Goal: Task Accomplishment & Management: Manage account settings

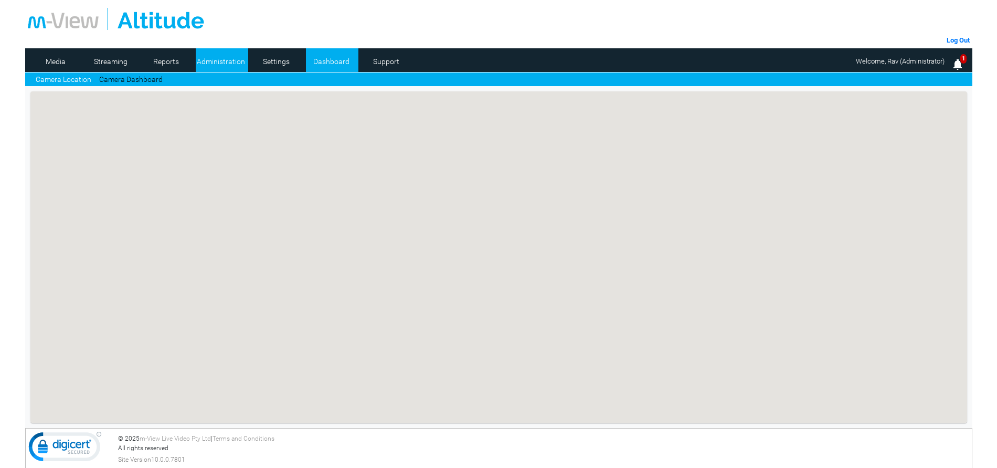
click at [217, 60] on link "Administration" at bounding box center [221, 62] width 51 height 16
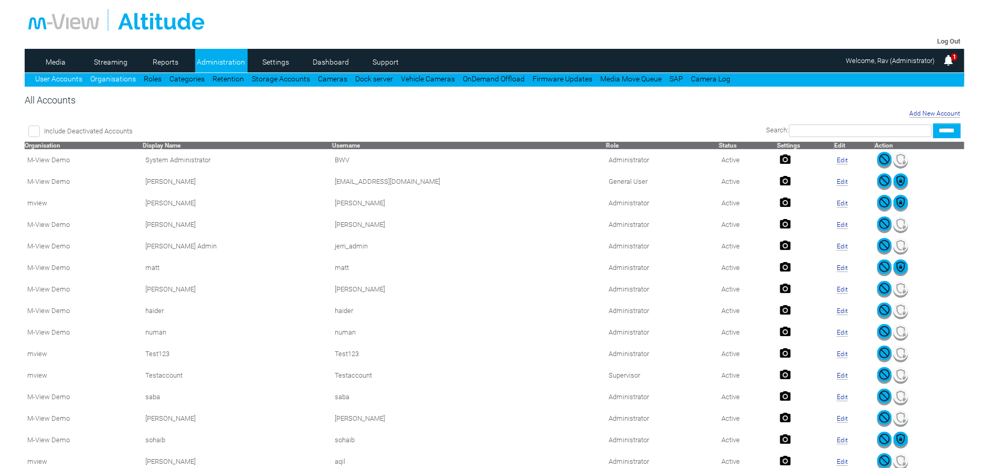
click at [112, 79] on link "Organisations" at bounding box center [113, 79] width 46 height 8
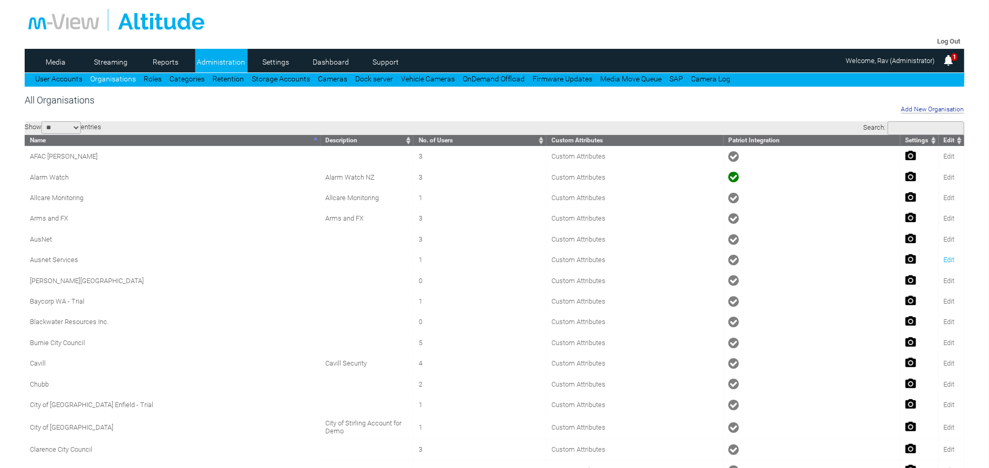
click at [946, 262] on link "Edit" at bounding box center [949, 260] width 11 height 8
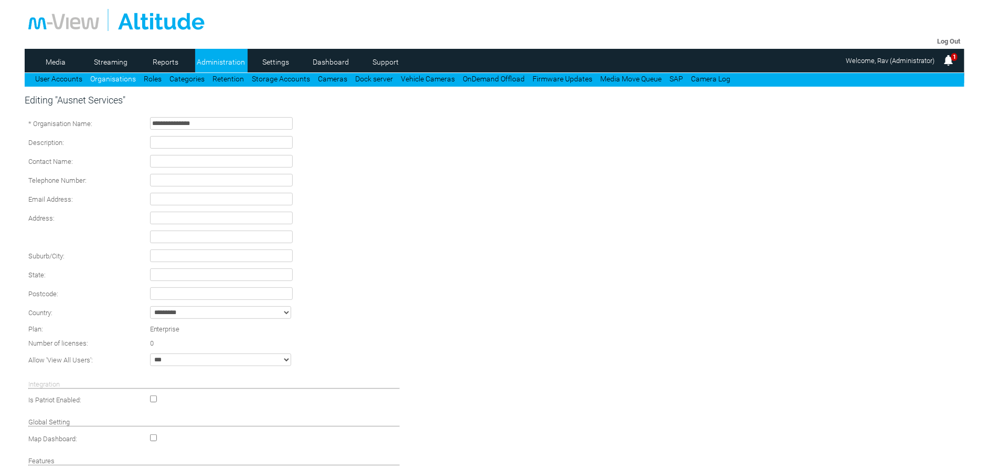
click at [894, 422] on div "**********" at bounding box center [495, 337] width 940 height 486
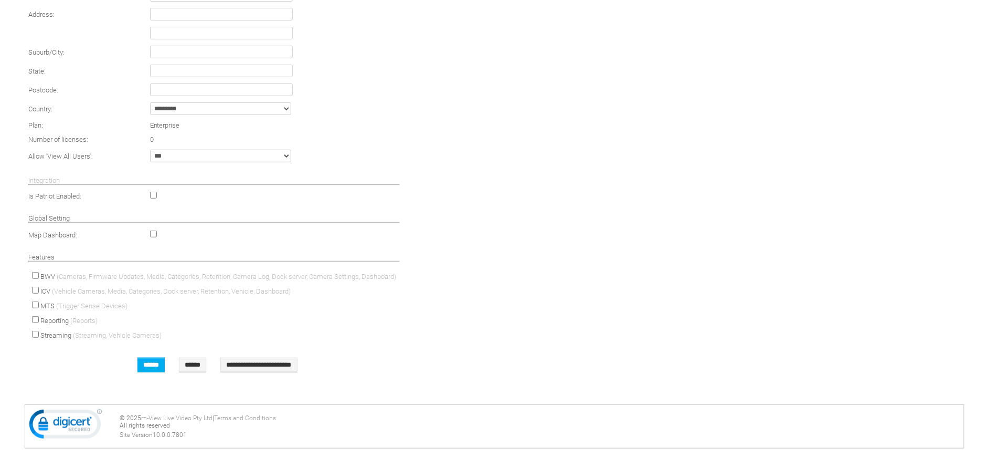
scroll to position [205, 0]
click at [149, 196] on td at bounding box center [275, 195] width 256 height 14
click at [151, 200] on td at bounding box center [275, 195] width 256 height 14
click at [148, 200] on td at bounding box center [275, 195] width 256 height 14
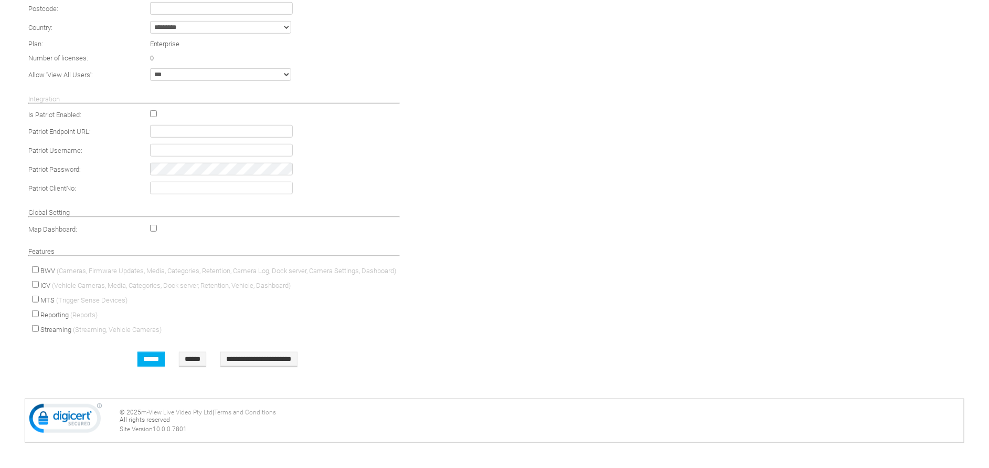
scroll to position [0, 0]
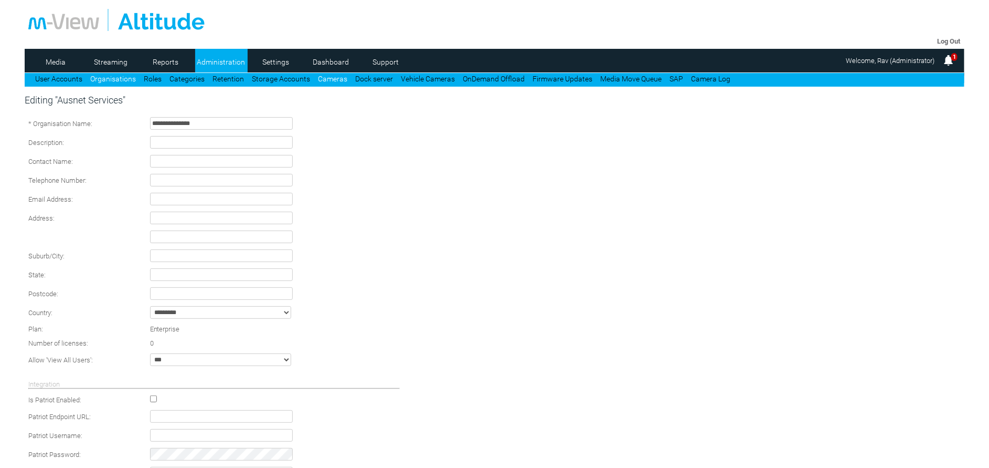
click at [325, 78] on link "Cameras" at bounding box center [332, 79] width 29 height 8
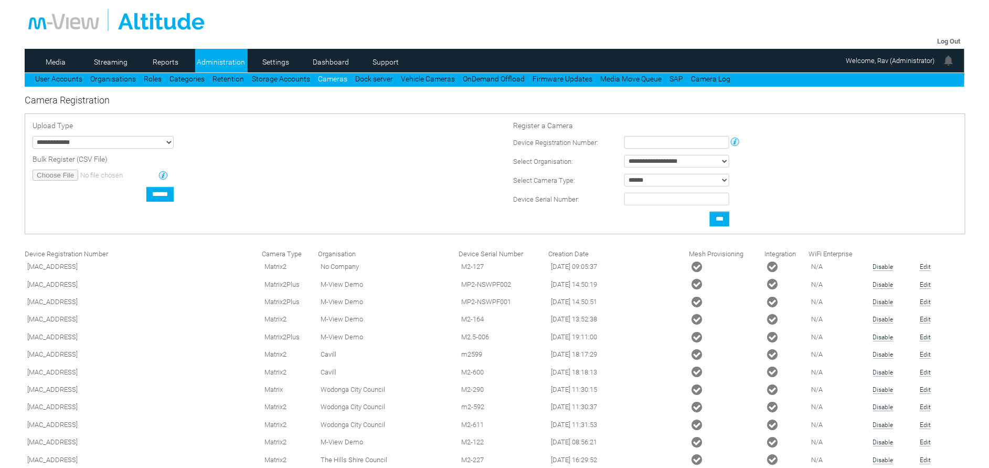
type input "**********"
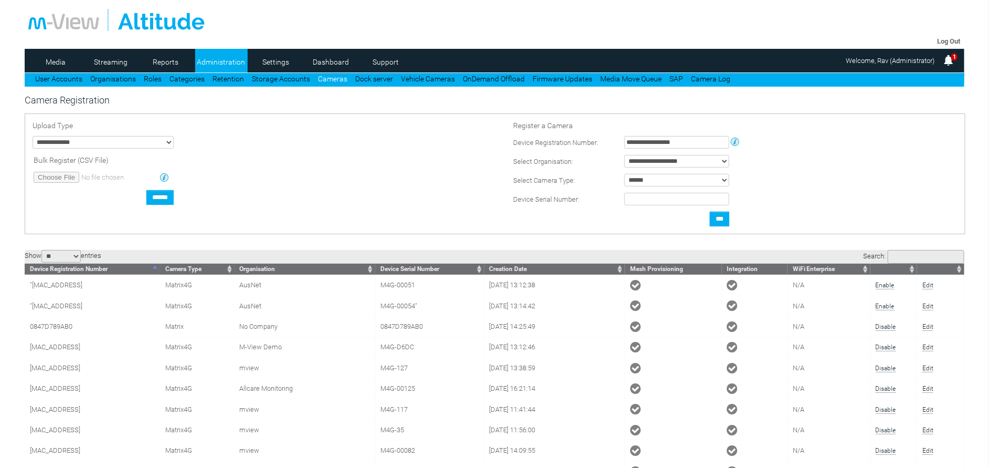
click at [934, 261] on input "Search:" at bounding box center [926, 257] width 77 height 14
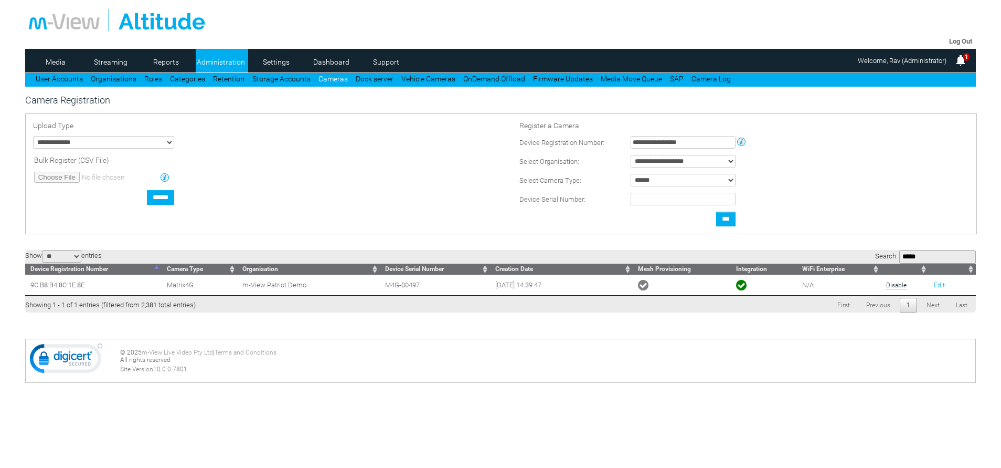
type input "*****"
click at [942, 289] on link "Edit" at bounding box center [939, 284] width 11 height 7
click at [939, 284] on td "Edit" at bounding box center [953, 284] width 48 height 20
click at [939, 289] on link "Edit" at bounding box center [939, 284] width 11 height 7
